Goal: Use online tool/utility: Utilize a website feature to perform a specific function

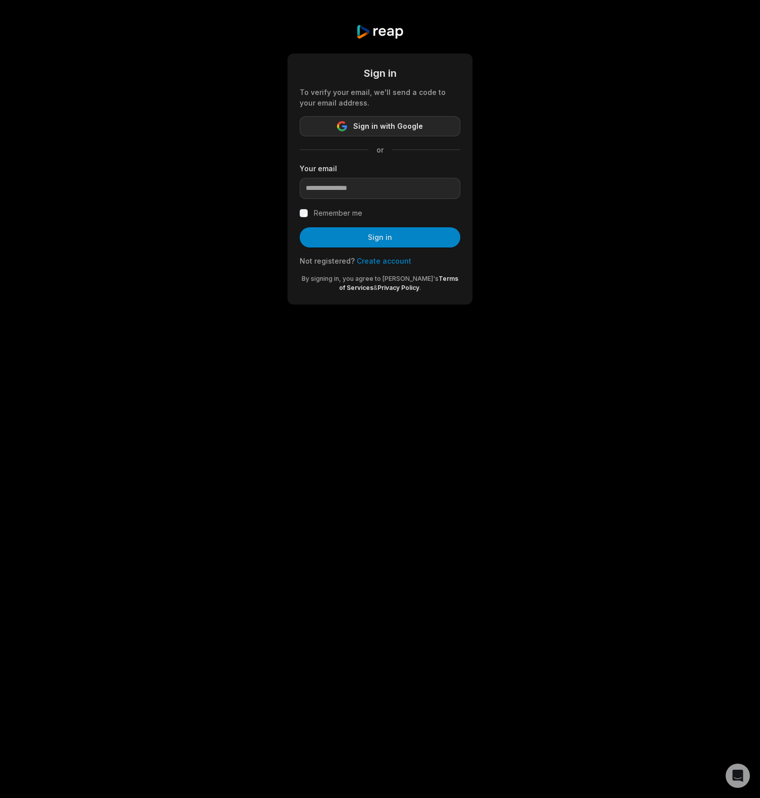
click at [367, 129] on span "Sign in with Google" at bounding box center [388, 126] width 70 height 12
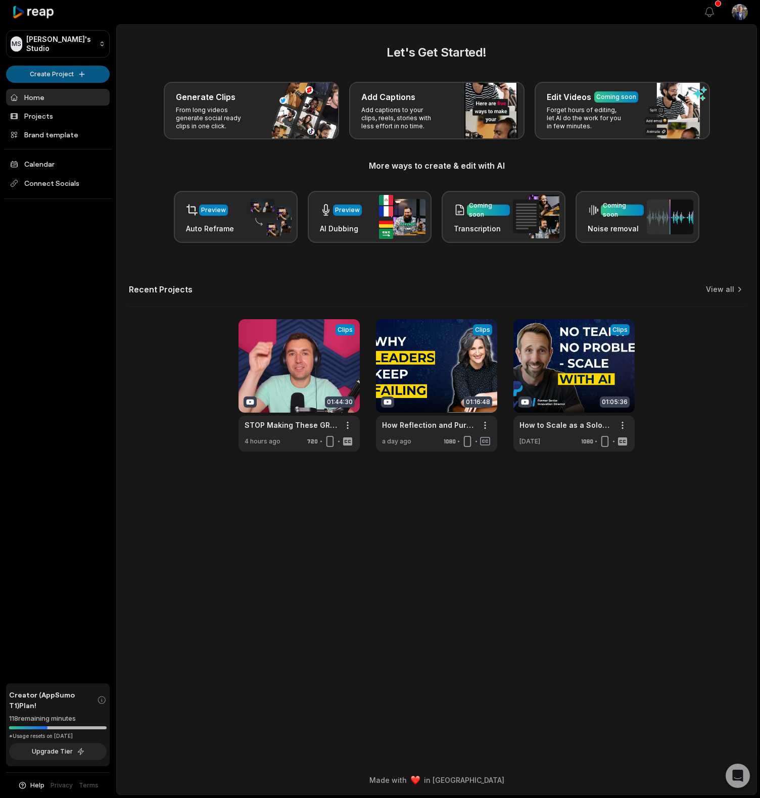
click at [95, 73] on html "MS Mike's Studio Create Project Home Projects Brand template Calendar Connect S…" at bounding box center [380, 399] width 760 height 798
click at [90, 98] on link "Create Clips" at bounding box center [58, 94] width 98 height 17
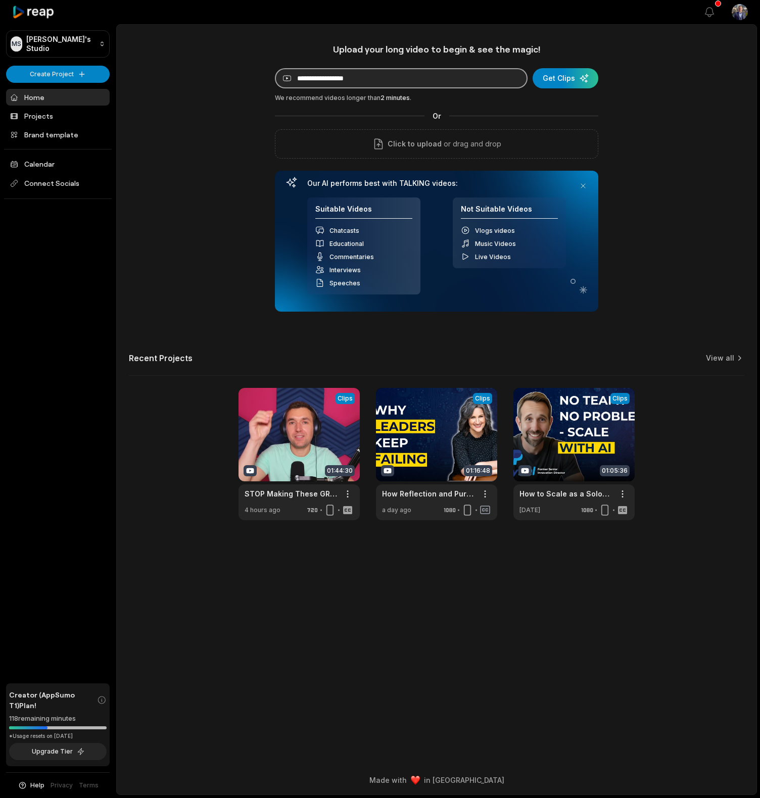
click at [406, 85] on input at bounding box center [401, 78] width 253 height 20
paste input "**********"
type input "**********"
click at [568, 79] on div "submit" at bounding box center [565, 78] width 66 height 20
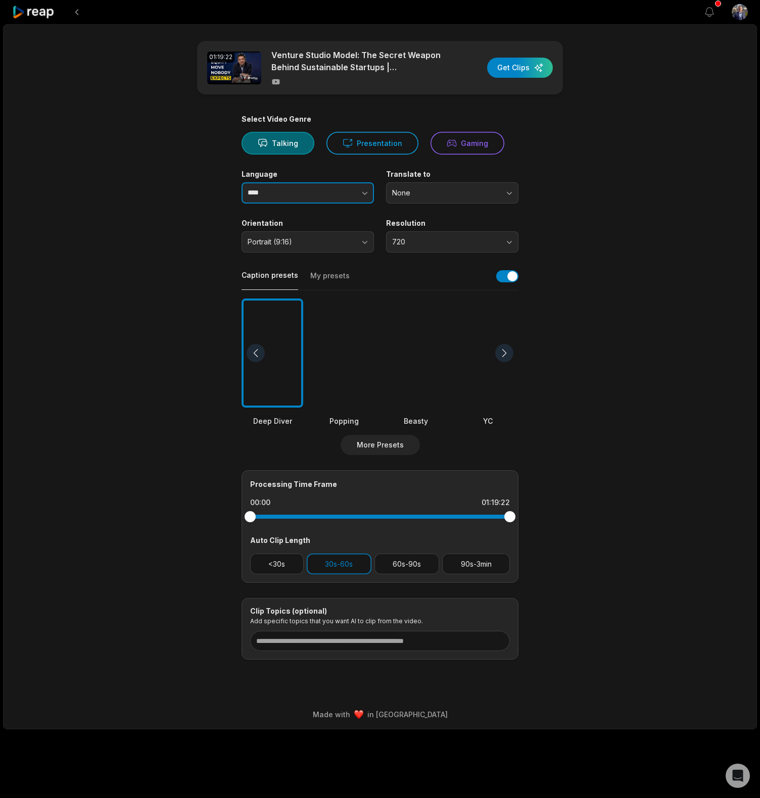
click at [339, 190] on button "button" at bounding box center [345, 192] width 58 height 21
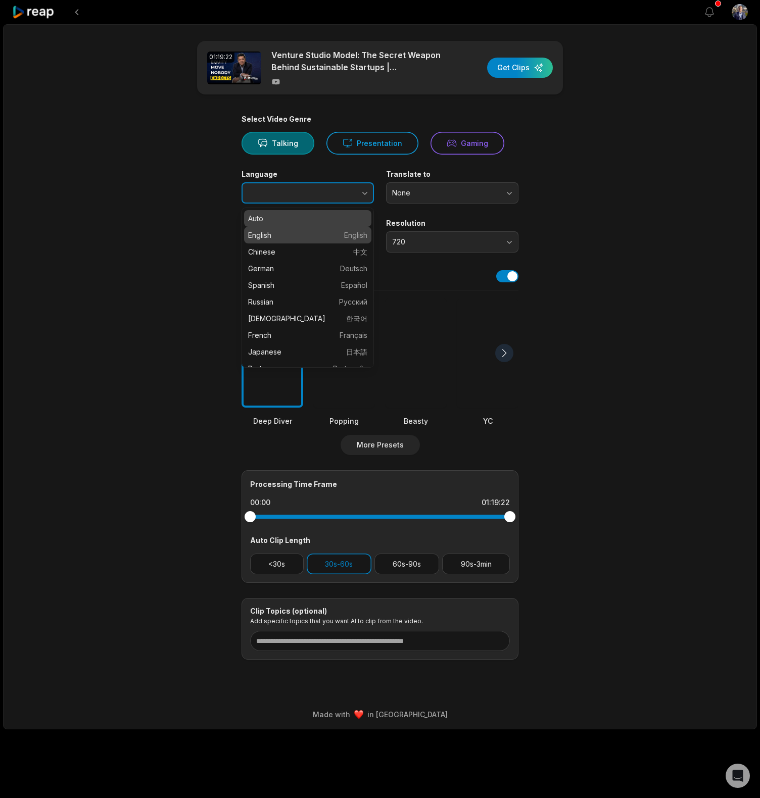
type input "*******"
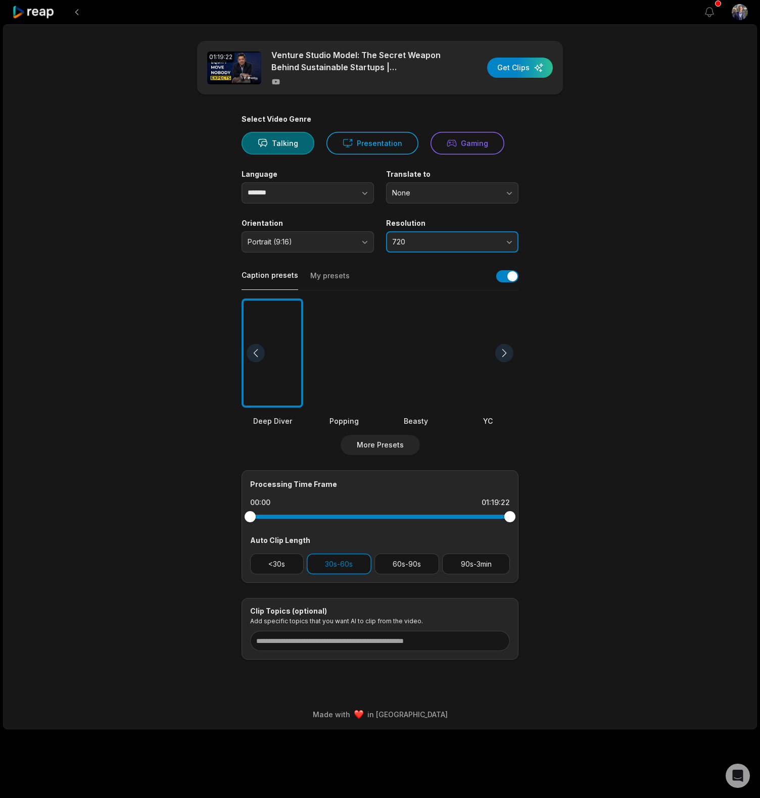
click at [417, 237] on span "720" at bounding box center [445, 241] width 106 height 9
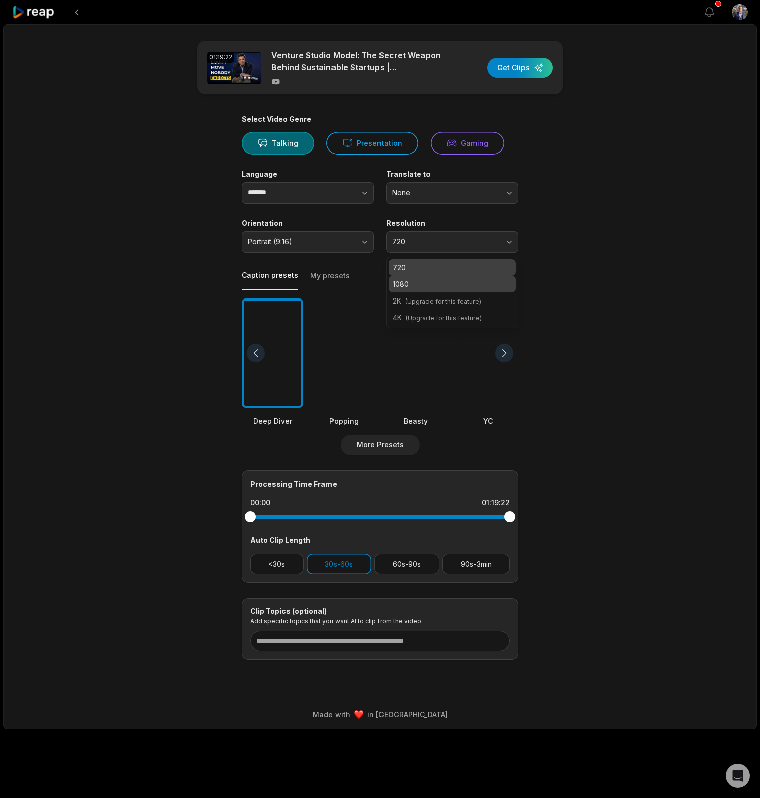
drag, startPoint x: 423, startPoint y: 282, endPoint x: 435, endPoint y: 283, distance: 12.1
click at [423, 282] on p "1080" at bounding box center [451, 284] width 119 height 11
drag, startPoint x: 610, startPoint y: 278, endPoint x: 361, endPoint y: 260, distance: 249.1
click at [610, 278] on main "01:19:22 Venture Studio Model: The Secret Weapon Behind Sustainable Startups | …" at bounding box center [379, 350] width 489 height 619
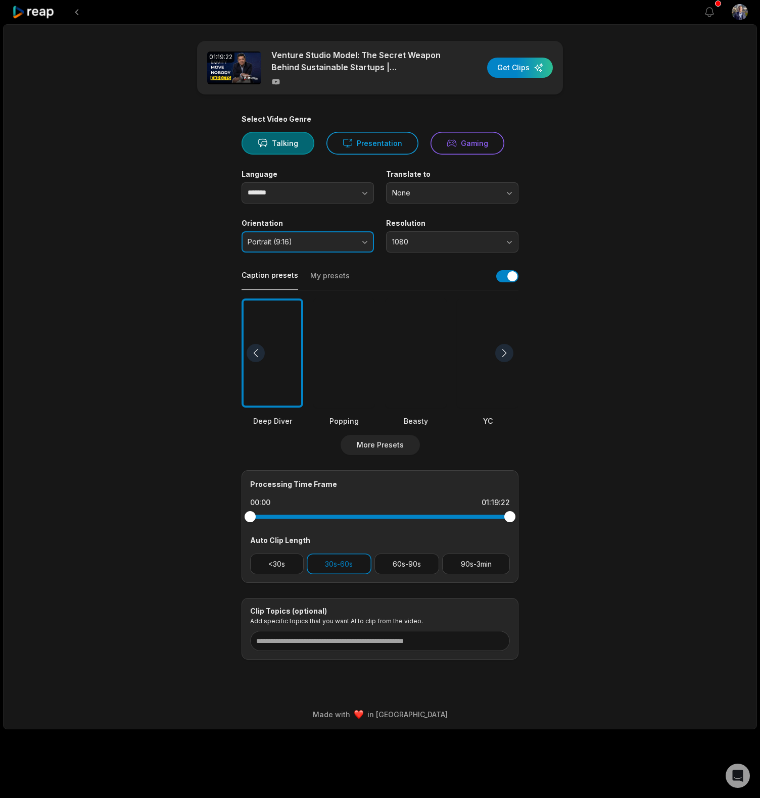
click at [339, 247] on button "Portrait (9:16)" at bounding box center [307, 241] width 132 height 21
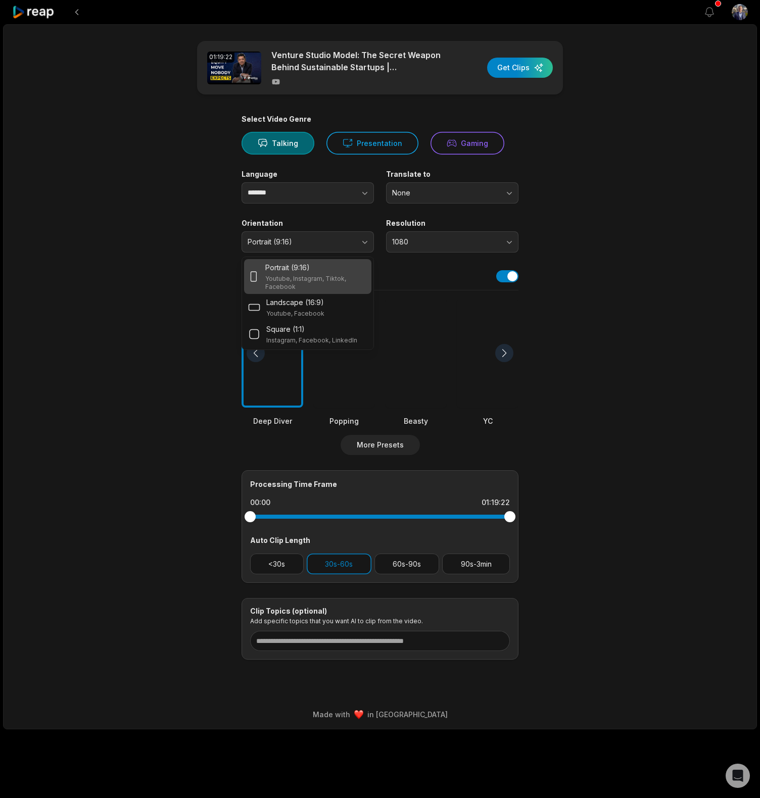
click at [330, 272] on div "Portrait (9:16) Youtube, Instagram, Tiktok, Facebook" at bounding box center [316, 276] width 102 height 29
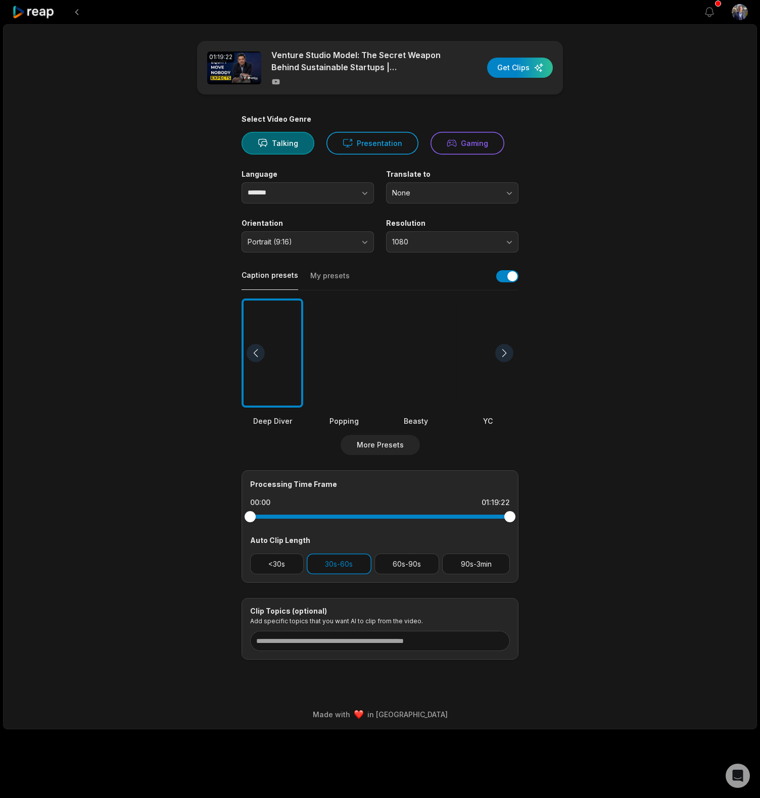
drag, startPoint x: 638, startPoint y: 295, endPoint x: 631, endPoint y: 301, distance: 9.3
click at [638, 295] on div "01:19:22 Venture Studio Model: The Secret Weapon Behind Sustainable Startups | …" at bounding box center [380, 376] width 754 height 705
drag, startPoint x: 282, startPoint y: 565, endPoint x: 357, endPoint y: 575, distance: 76.0
click at [281, 565] on button "<30s" at bounding box center [277, 564] width 54 height 21
drag, startPoint x: 392, startPoint y: 569, endPoint x: 463, endPoint y: 568, distance: 70.7
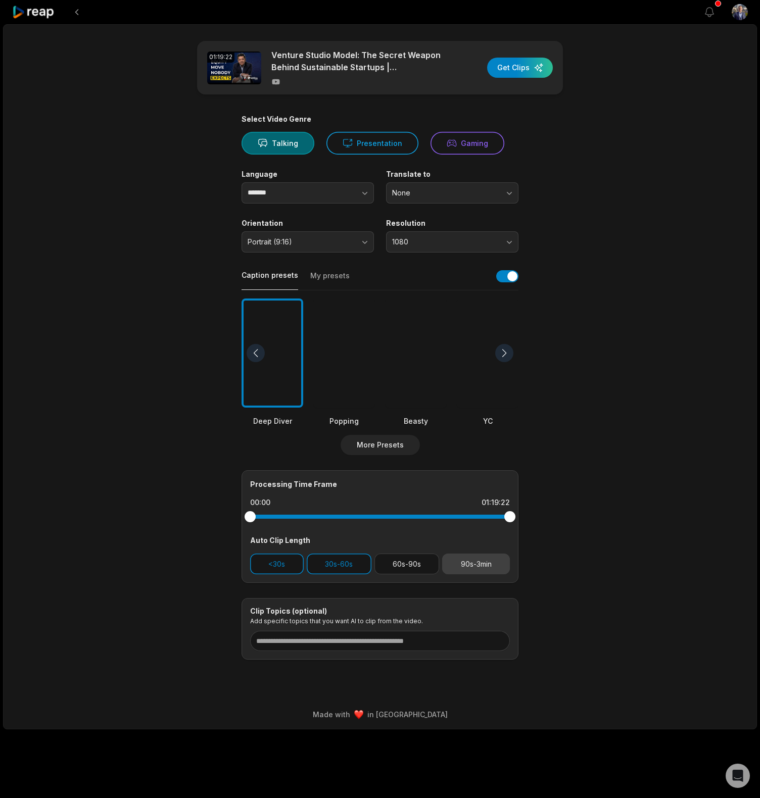
click at [392, 569] on button "60s-90s" at bounding box center [406, 564] width 65 height 21
click at [474, 565] on button "90s-3min" at bounding box center [476, 564] width 68 height 21
click at [507, 72] on div "button" at bounding box center [520, 68] width 66 height 20
